Goal: Task Accomplishment & Management: Manage account settings

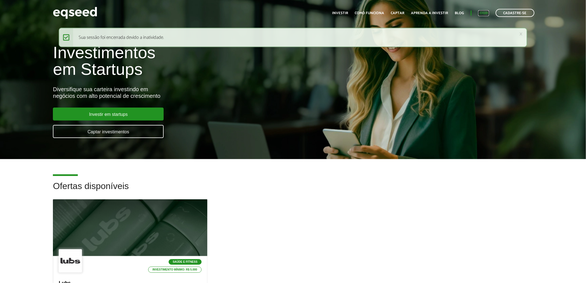
click at [416, 12] on link "Login" at bounding box center [483, 13] width 11 height 4
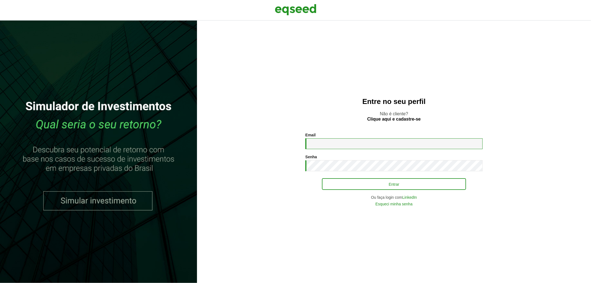
type input "**********"
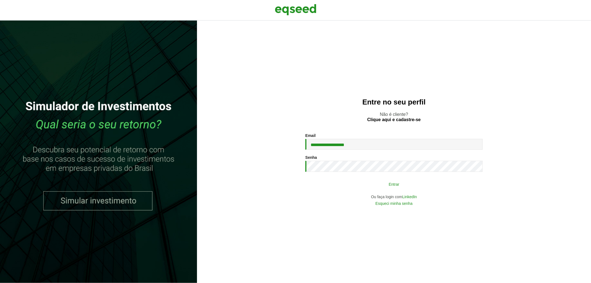
click at [375, 185] on button "Entrar" at bounding box center [394, 184] width 144 height 11
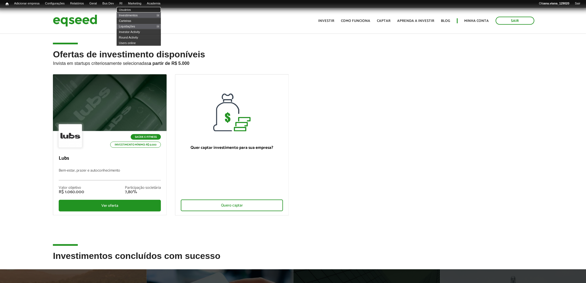
click at [131, 9] on link "Usuários" at bounding box center [139, 10] width 44 height 6
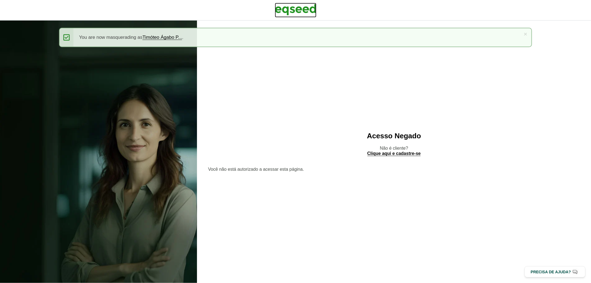
click at [289, 16] on img at bounding box center [296, 10] width 42 height 14
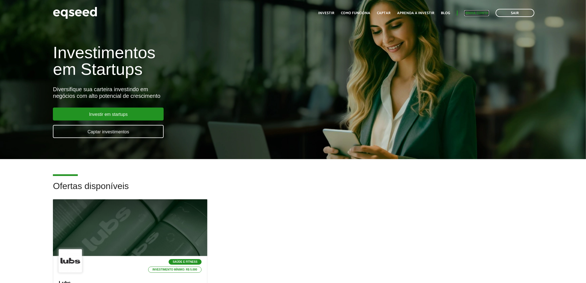
click at [473, 12] on link "Minha conta" at bounding box center [477, 13] width 25 height 4
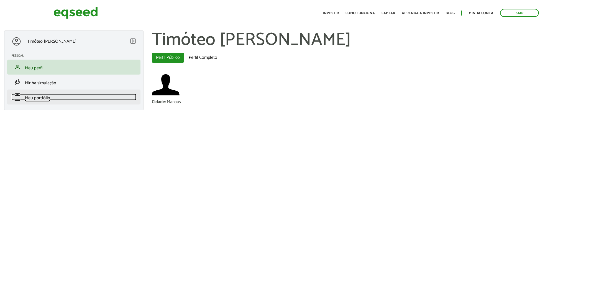
click at [59, 94] on link "work Meu portfólio" at bounding box center [73, 97] width 125 height 7
click at [37, 96] on span "Meu portfólio" at bounding box center [37, 97] width 25 height 7
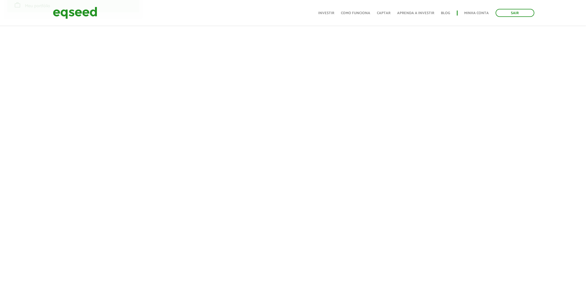
scroll to position [92, 0]
